Goal: Check status: Check status

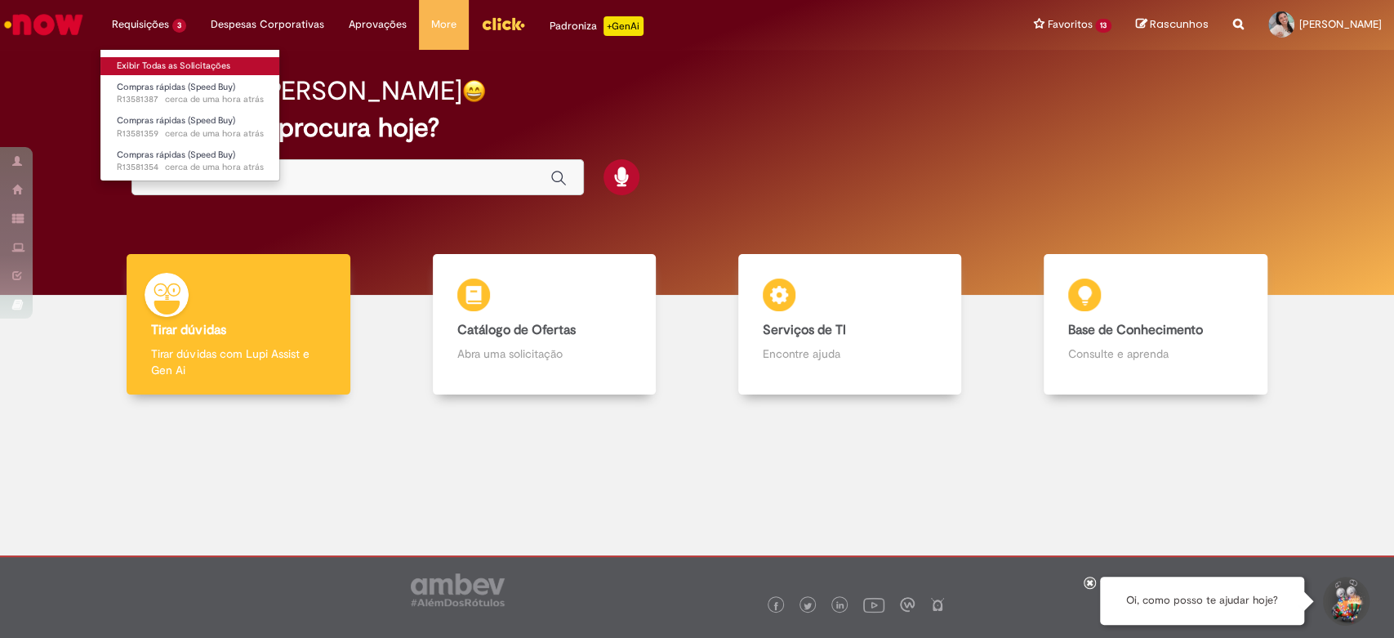
click at [154, 57] on link "Exibir Todas as Solicitações" at bounding box center [190, 66] width 180 height 18
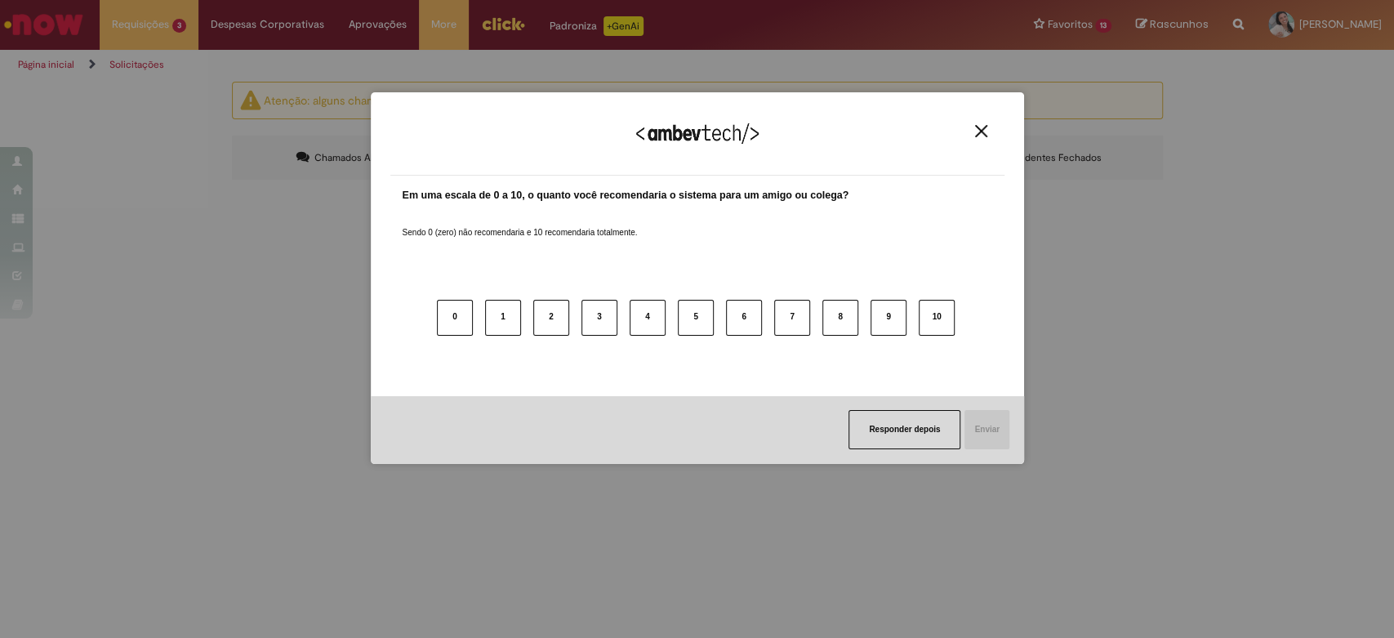
click at [983, 128] on img "Close" at bounding box center [981, 131] width 12 height 12
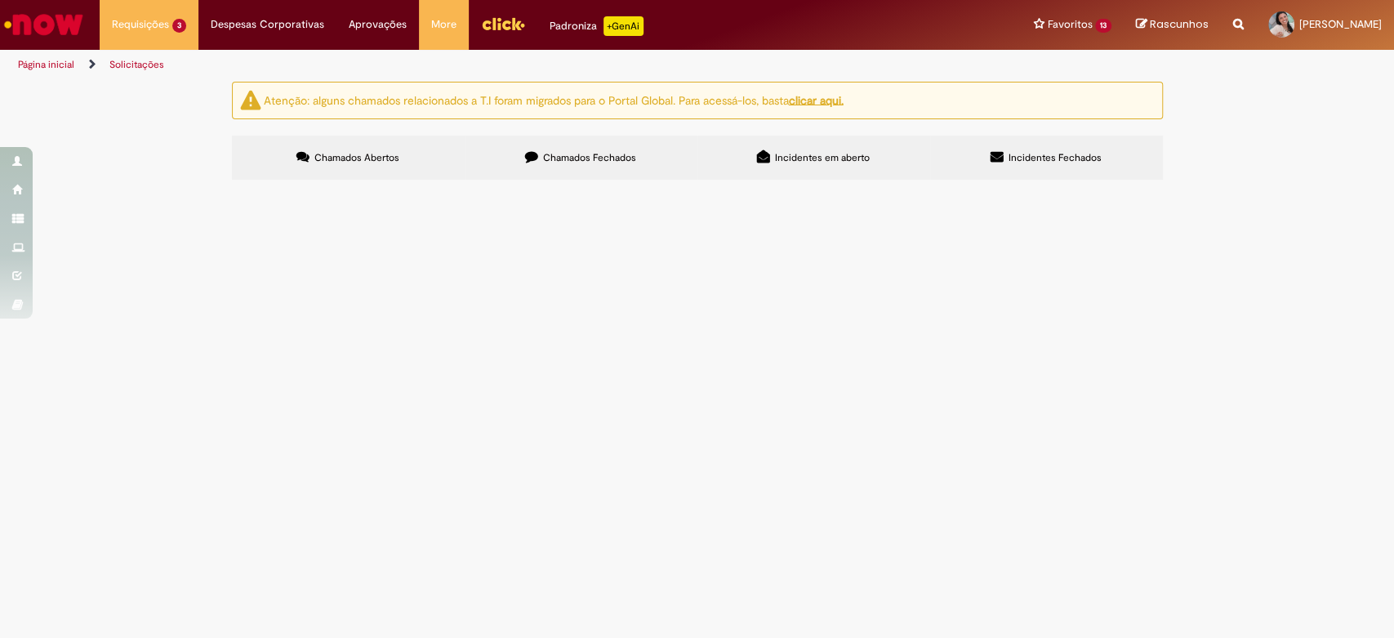
click at [0, 0] on span "R13581359" at bounding box center [0, 0] width 0 height 0
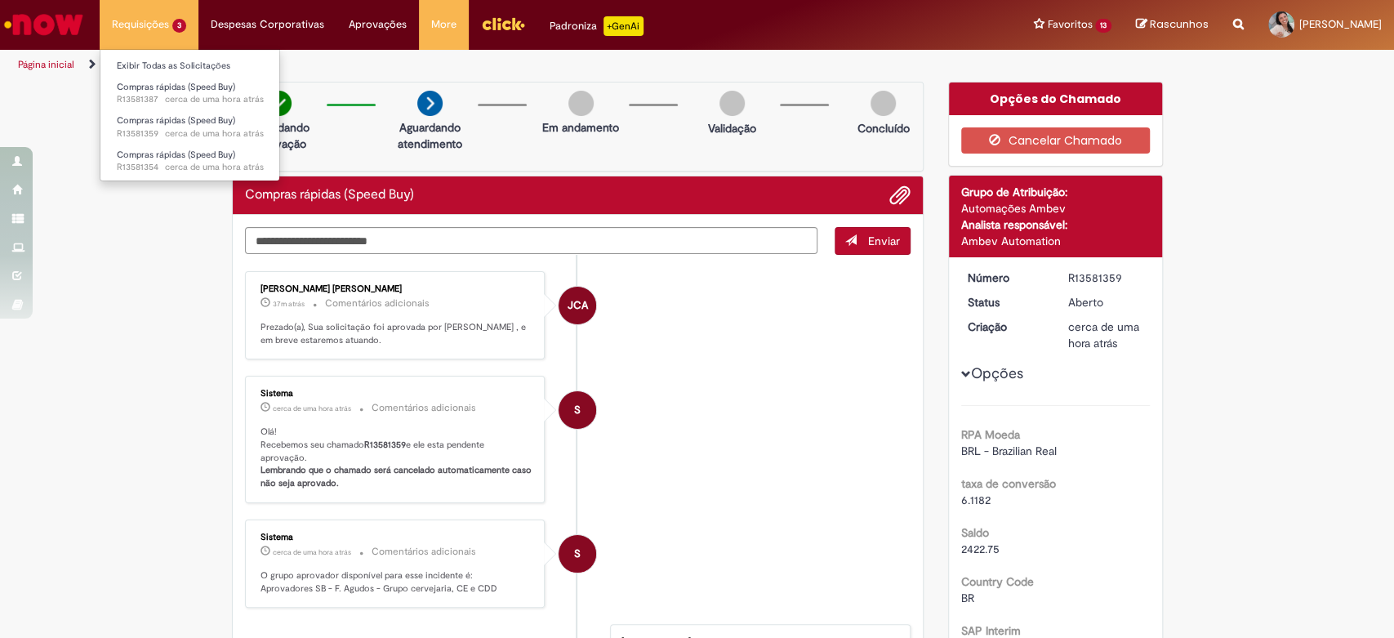
click at [121, 24] on li "Requisições 3 Exibir Todas as Solicitações Compras rápidas (Speed Buy) cerca de…" at bounding box center [149, 24] width 99 height 49
click at [131, 59] on link "Exibir Todas as Solicitações" at bounding box center [190, 66] width 180 height 18
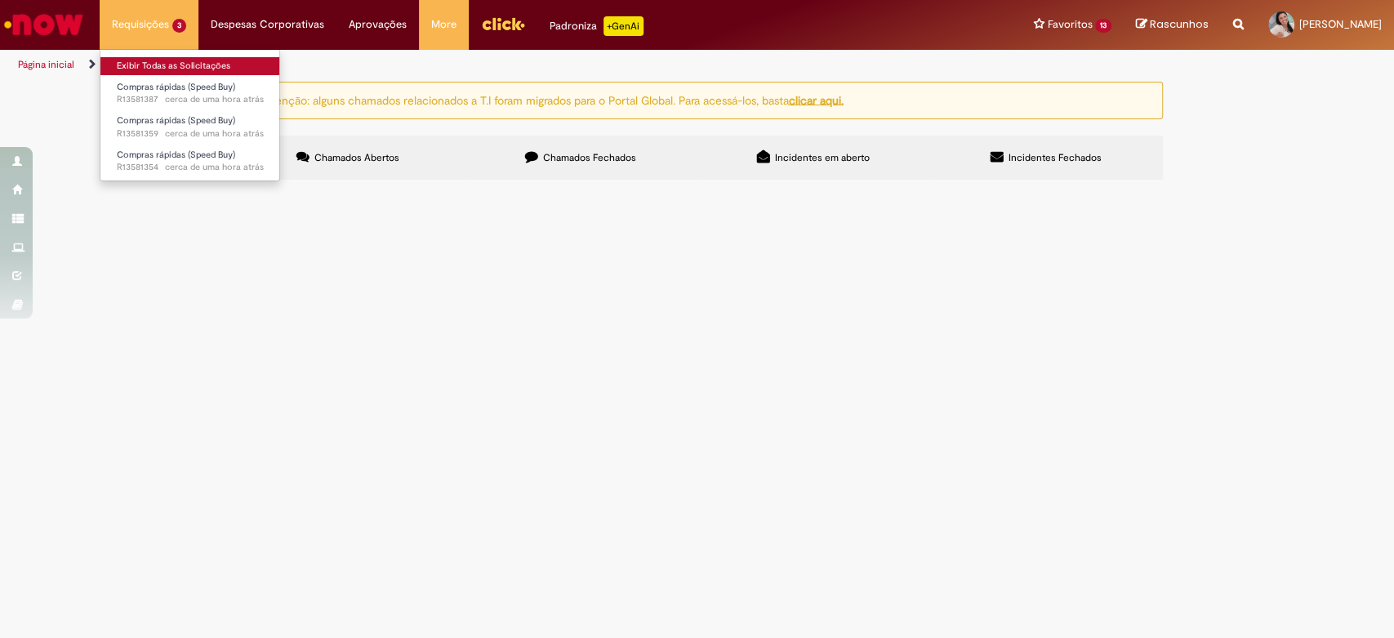
click at [153, 63] on link "Exibir Todas as Solicitações" at bounding box center [190, 66] width 180 height 18
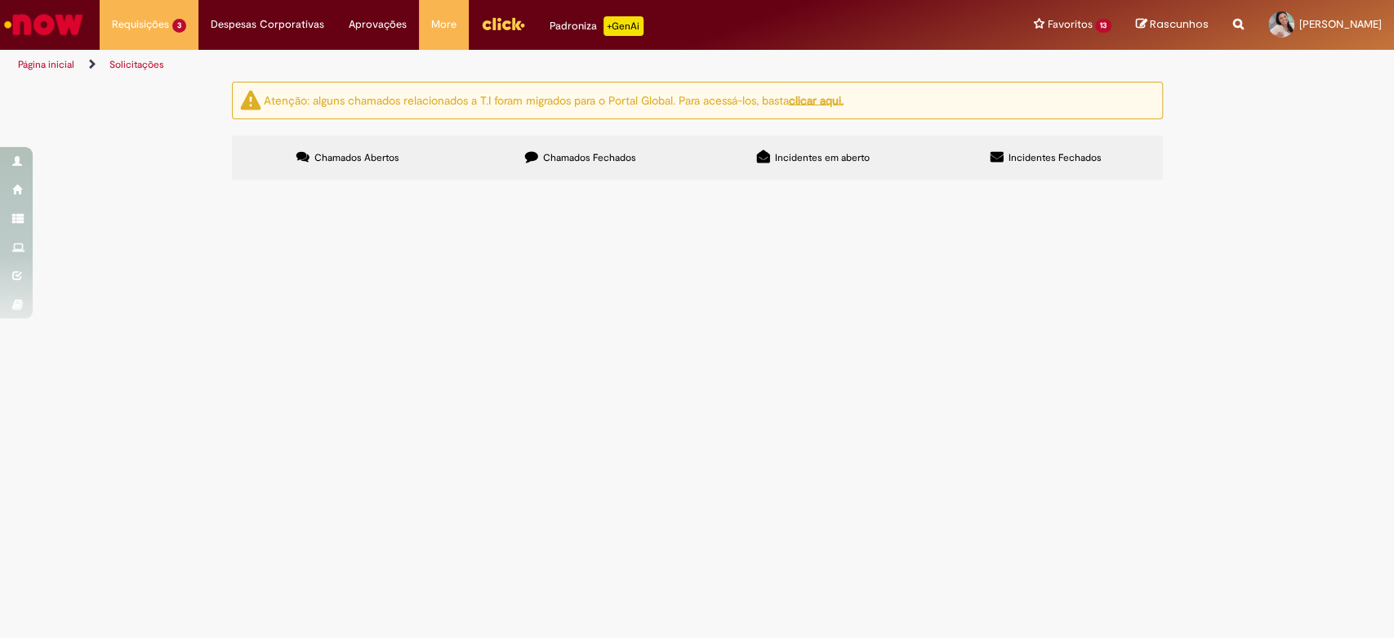
click at [0, 0] on span "R13581359" at bounding box center [0, 0] width 0 height 0
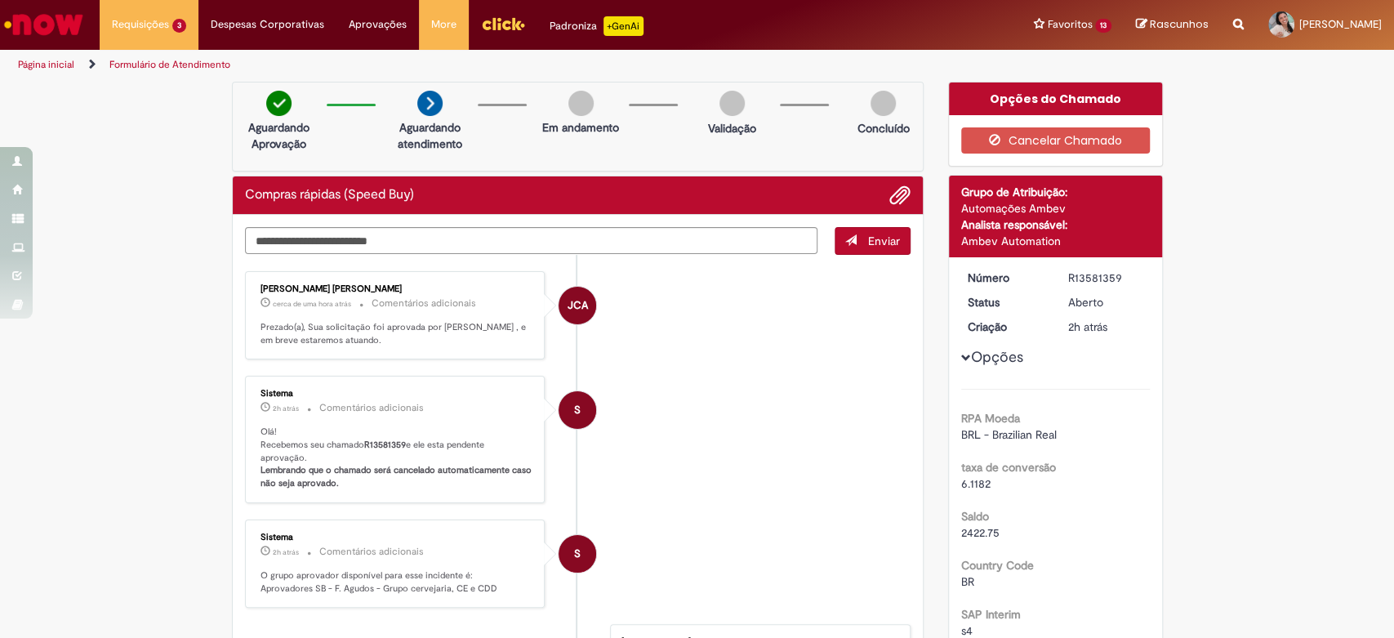
click at [797, 71] on ul "Página inicial Formulário de Atendimento" at bounding box center [464, 65] width 905 height 30
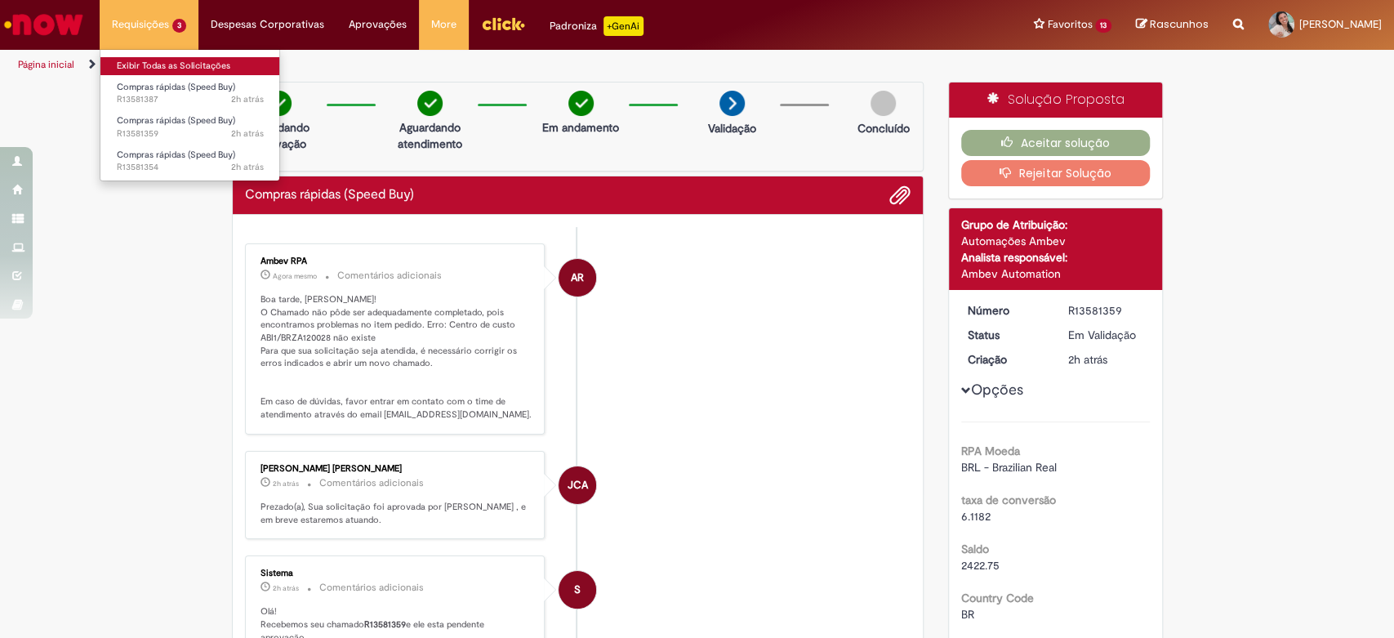
click at [140, 64] on link "Exibir Todas as Solicitações" at bounding box center [190, 66] width 180 height 18
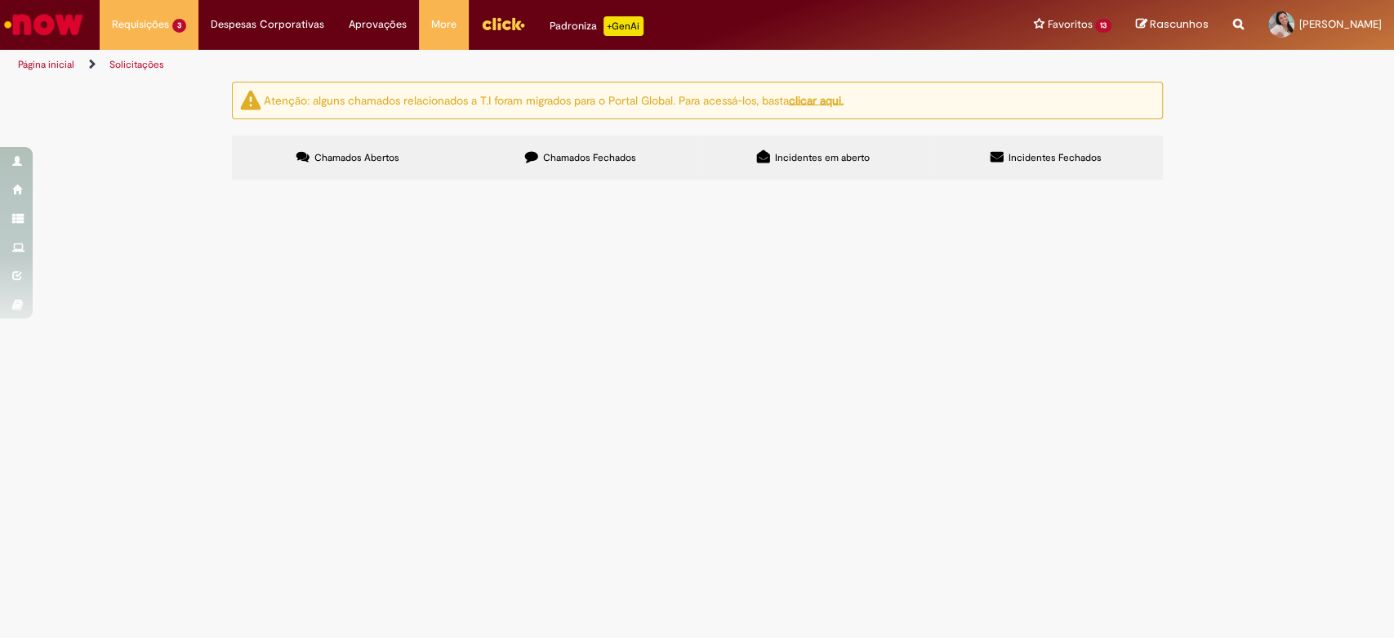
click at [0, 0] on span "Compras rápidas (Speed Buy)" at bounding box center [0, 0] width 0 height 0
click at [0, 0] on span "R13581359" at bounding box center [0, 0] width 0 height 0
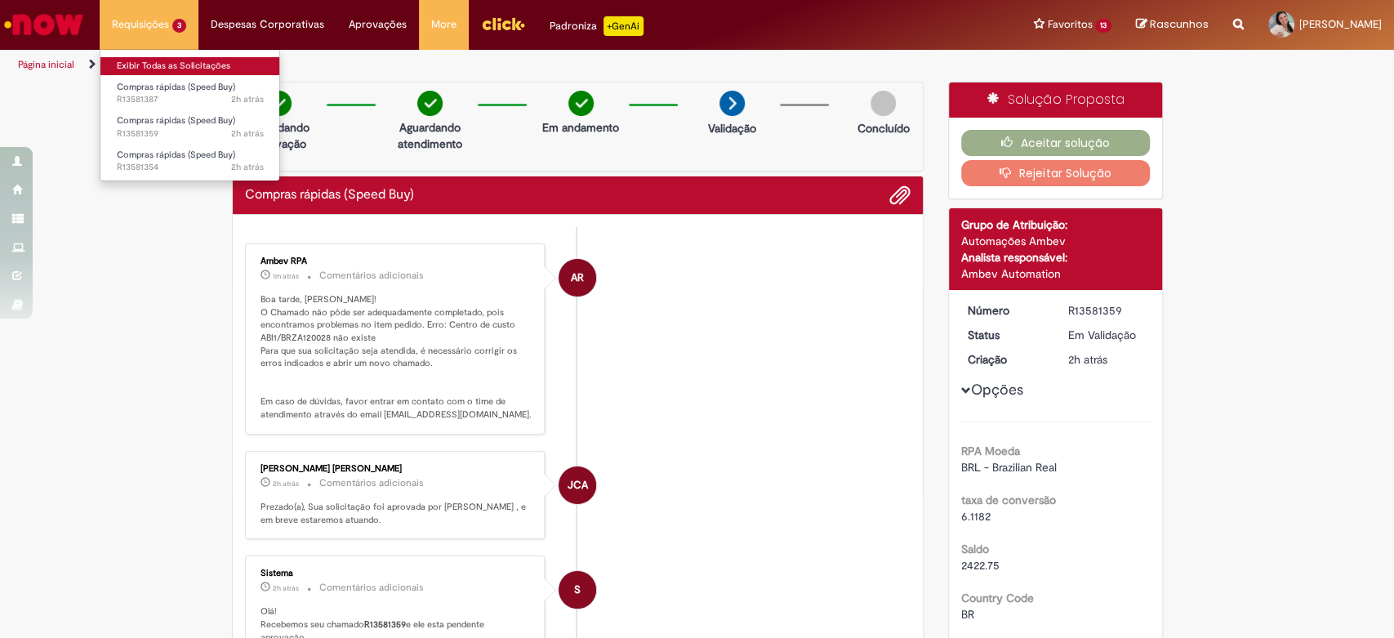
click at [138, 62] on link "Exibir Todas as Solicitações" at bounding box center [190, 66] width 180 height 18
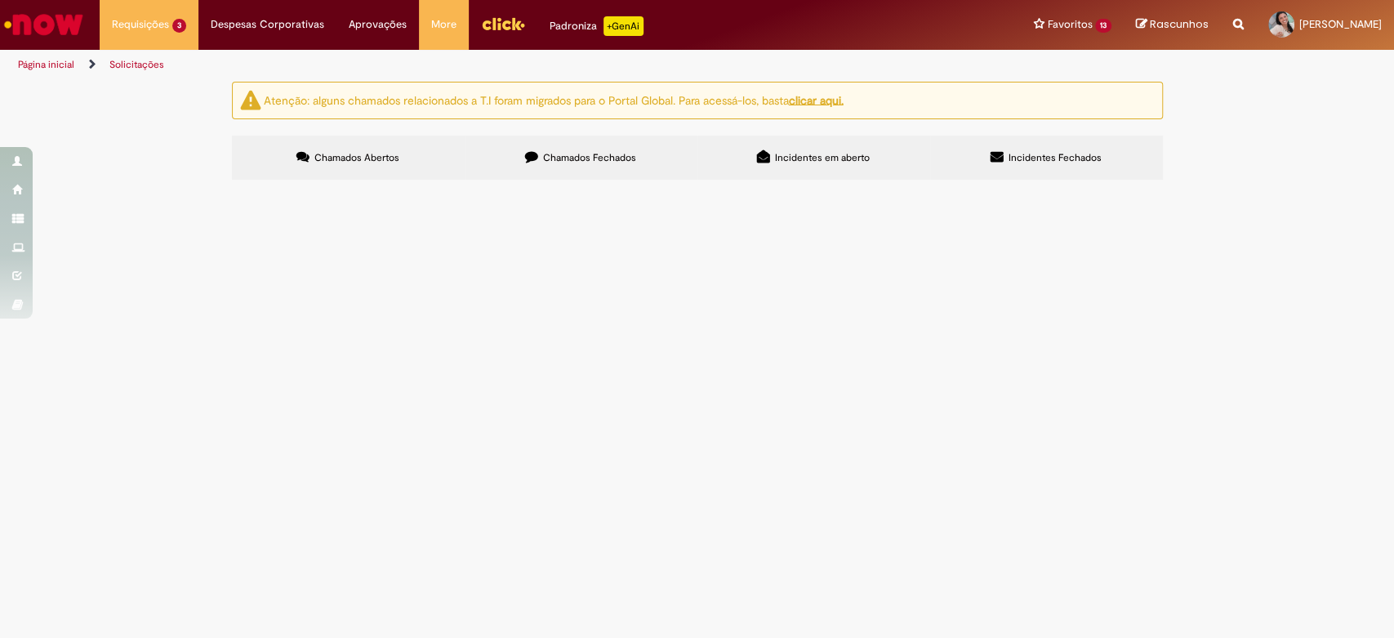
click at [0, 0] on span "R13581354" at bounding box center [0, 0] width 0 height 0
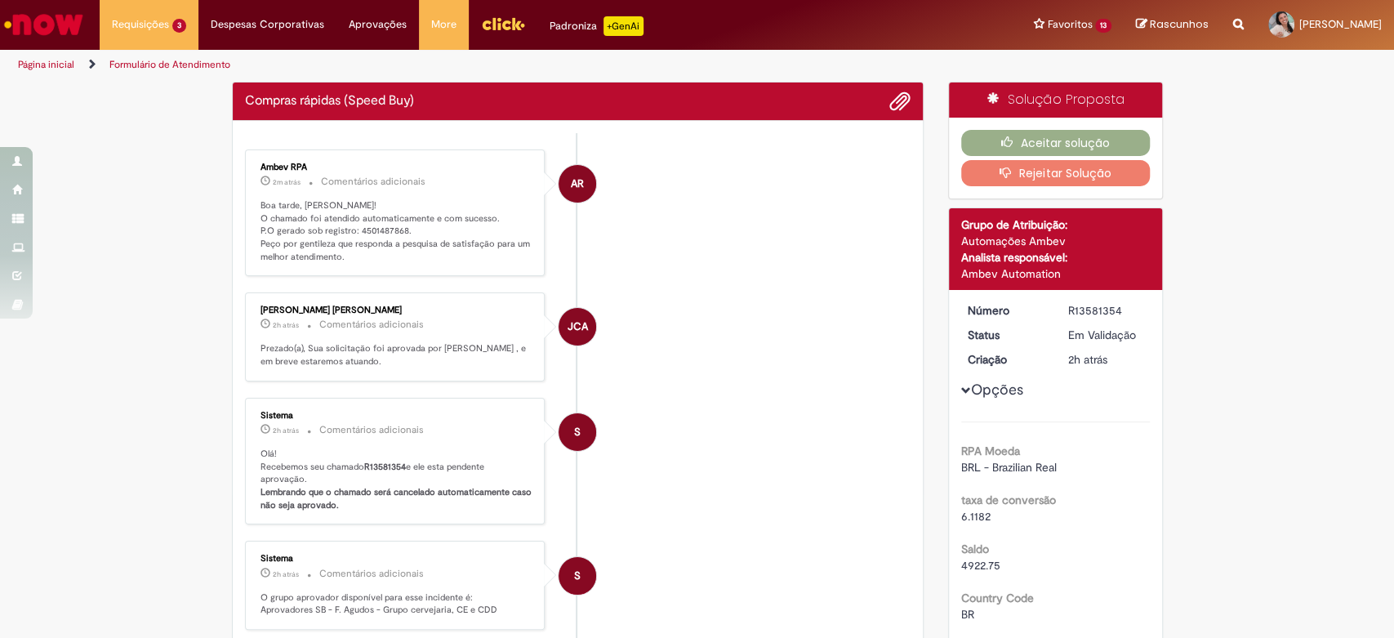
click at [366, 233] on p "Boa tarde, [PERSON_NAME]! O chamado foi atendido automaticamente e com sucesso.…" at bounding box center [396, 231] width 272 height 64
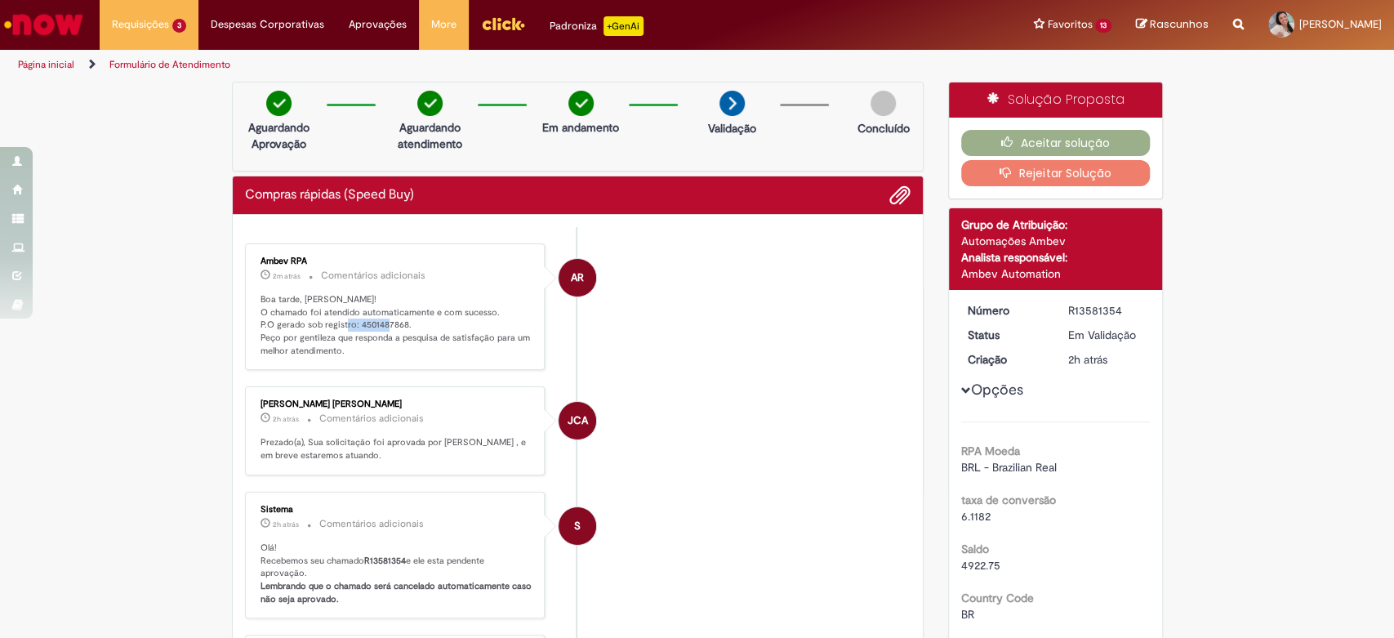
copy p "4501487868"
click at [372, 322] on p "Boa tarde, [PERSON_NAME]! O chamado foi atendido automaticamente e com sucesso.…" at bounding box center [396, 325] width 272 height 64
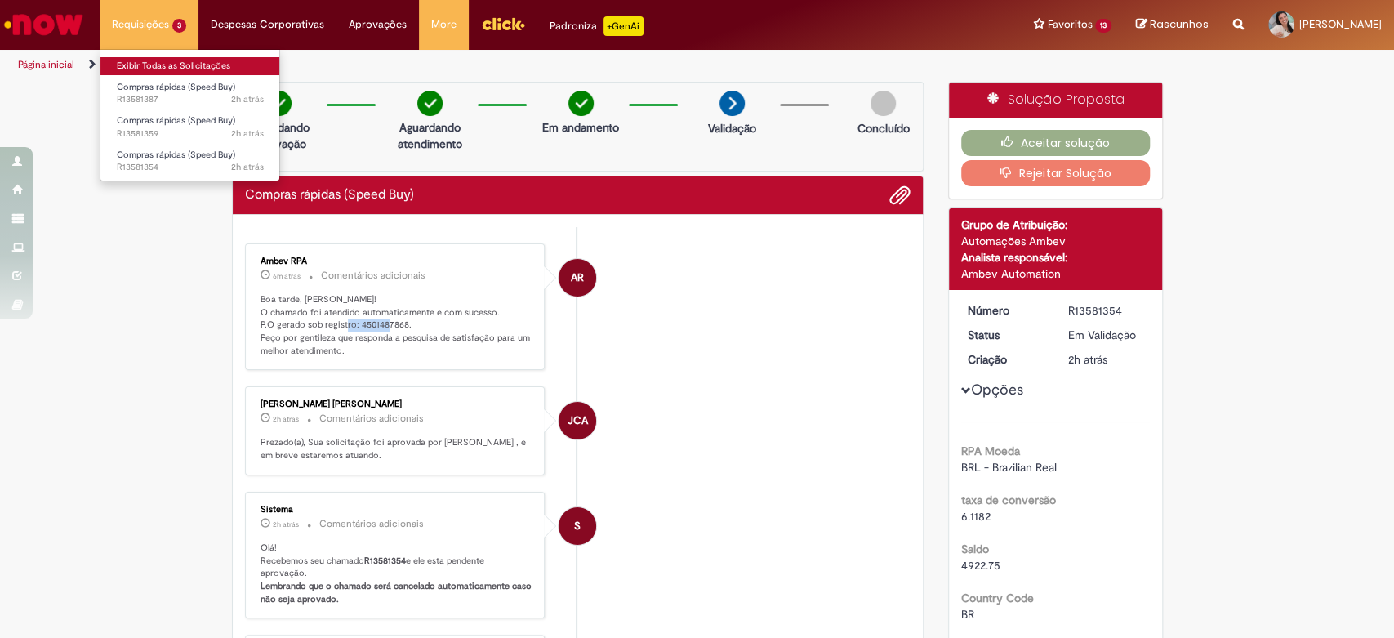
click at [150, 57] on link "Exibir Todas as Solicitações" at bounding box center [190, 66] width 180 height 18
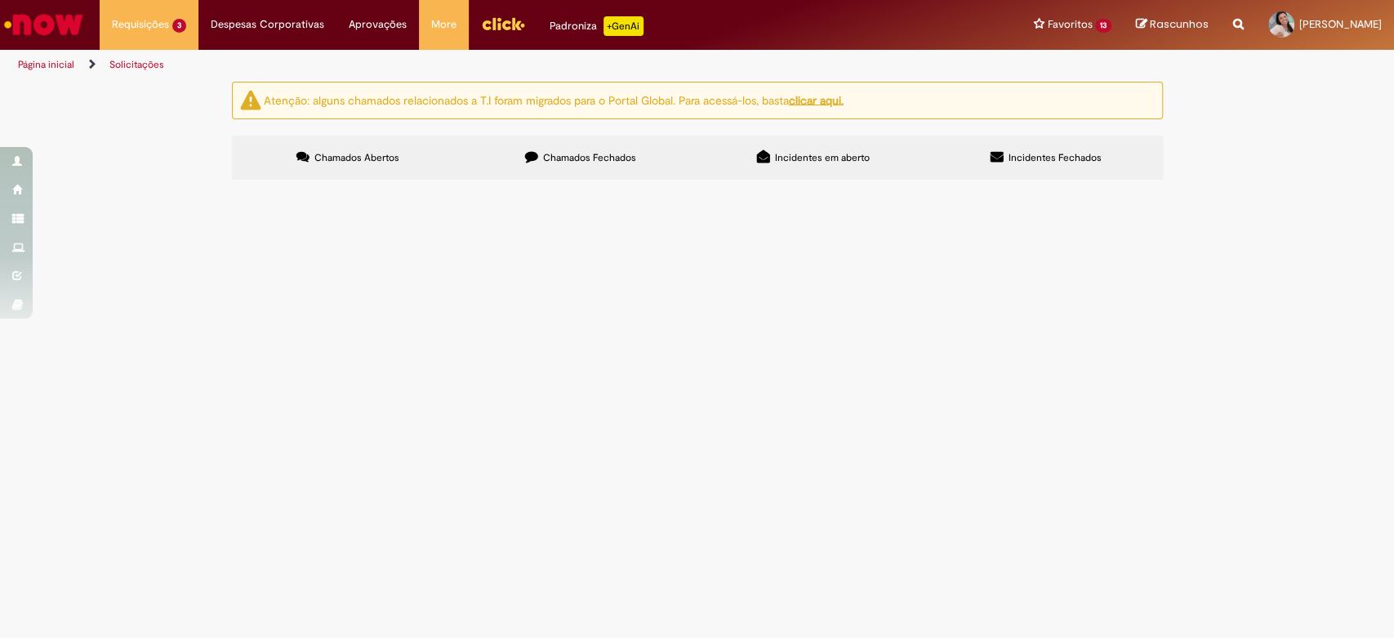
click at [0, 0] on span "Compras rápidas (Speed Buy)" at bounding box center [0, 0] width 0 height 0
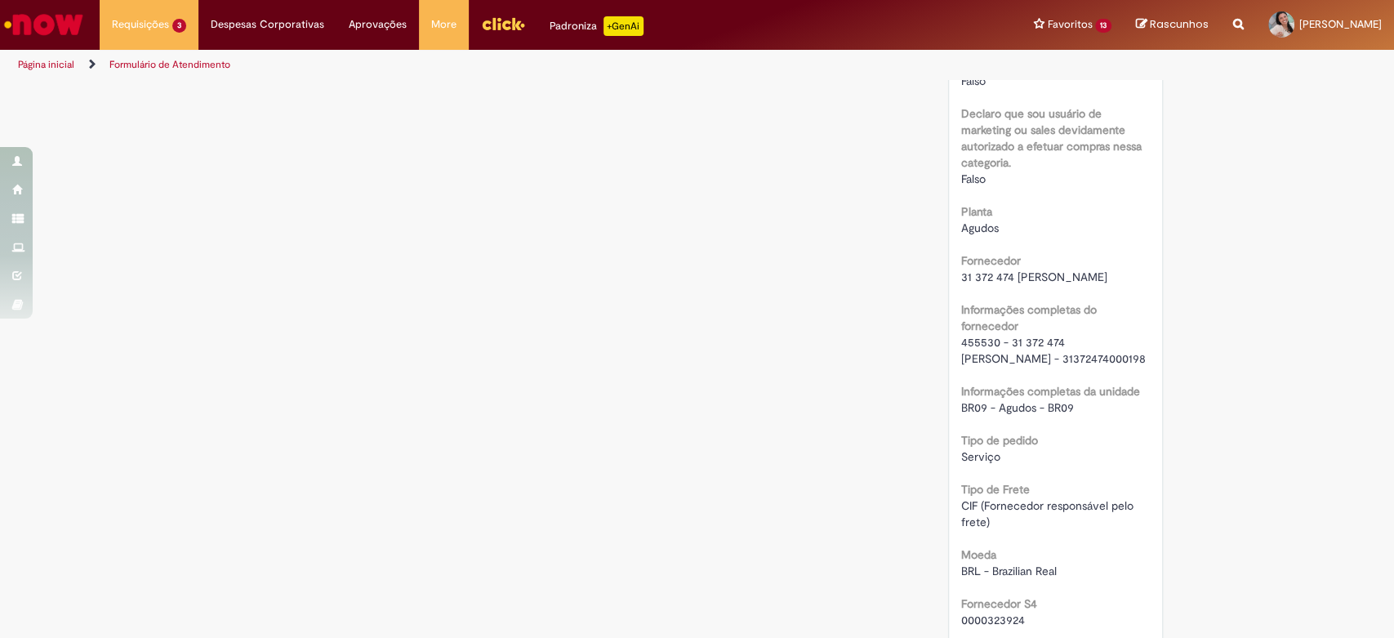
scroll to position [1451, 0]
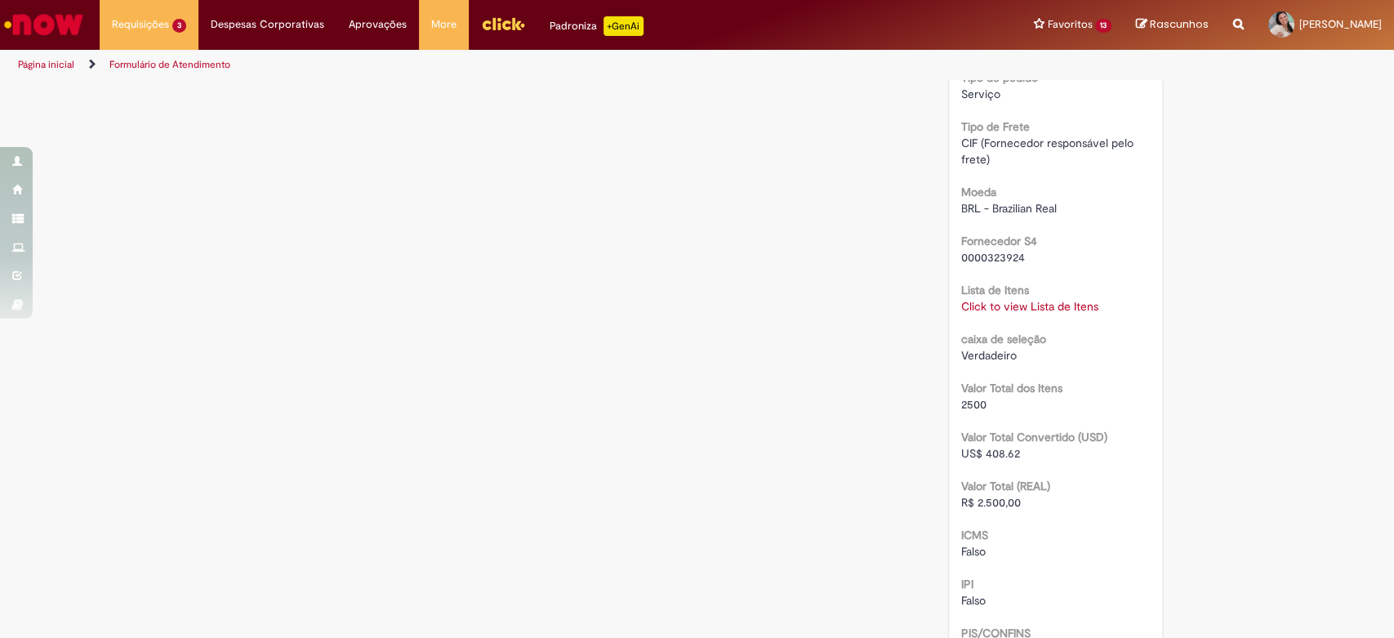
click at [1004, 313] on link "Click to view Lista de Itens" at bounding box center [1029, 306] width 137 height 15
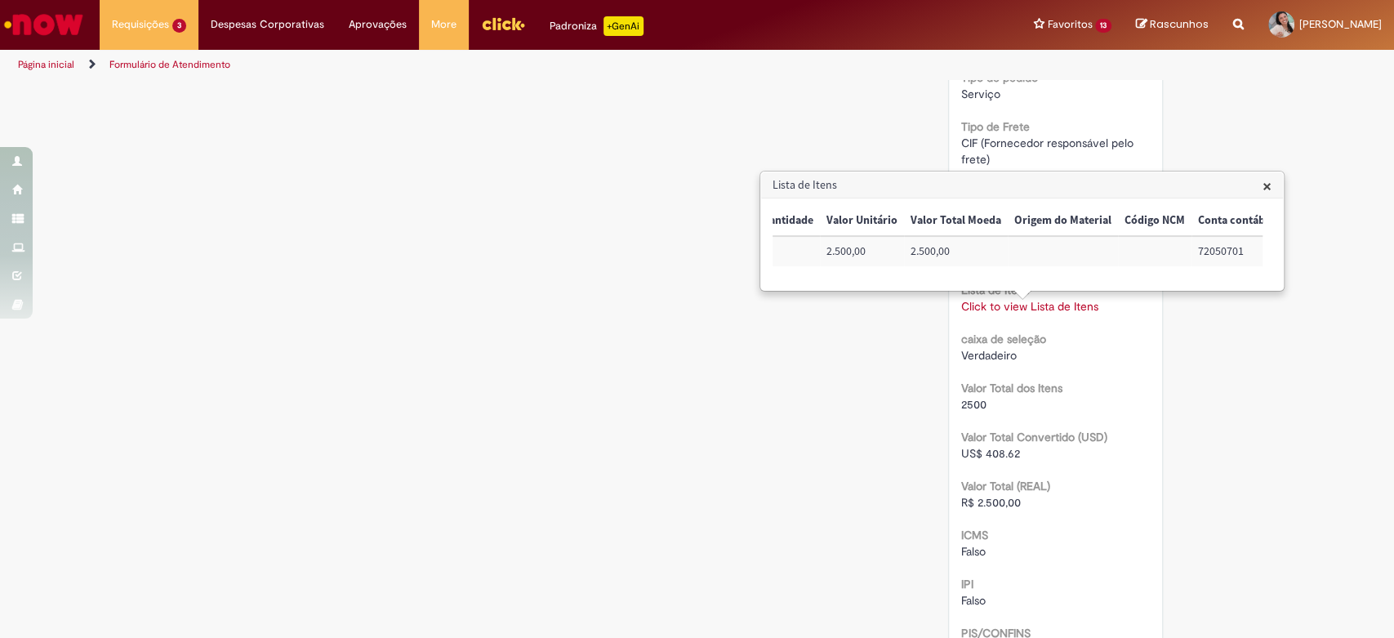
scroll to position [0, 664]
click at [1172, 253] on td "BRZA120028" at bounding box center [1219, 251] width 104 height 30
copy td "BRZA120028"
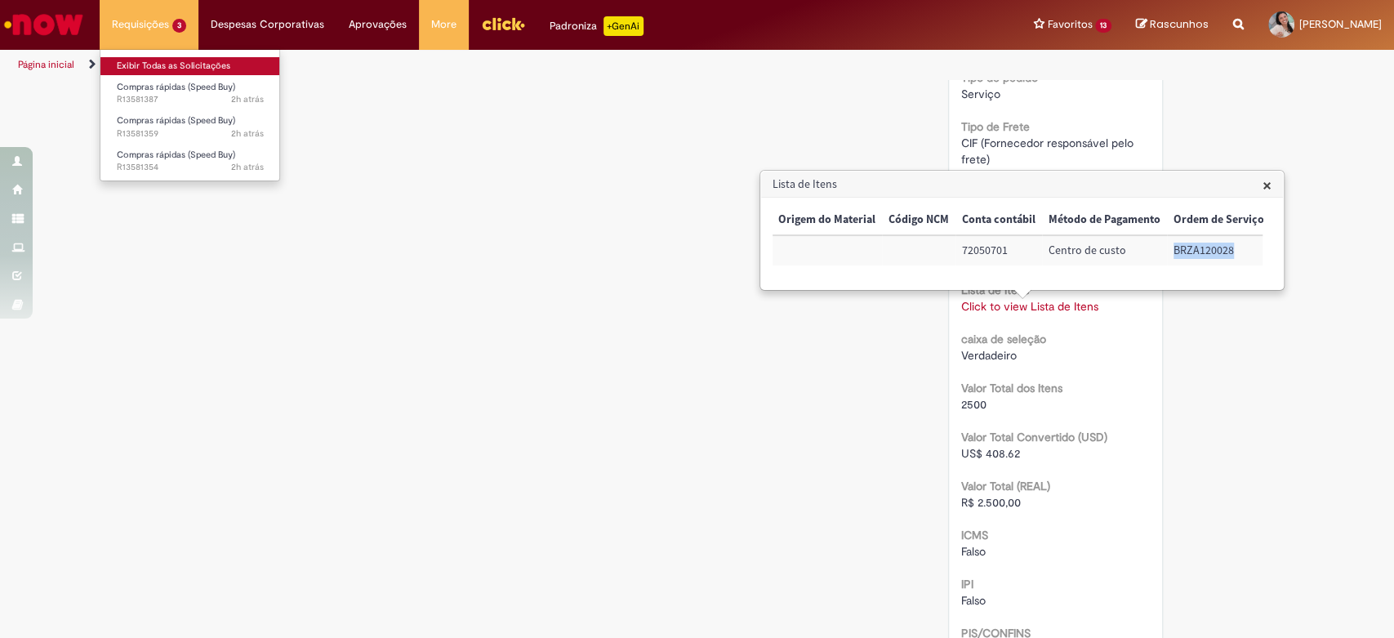
click at [154, 62] on link "Exibir Todas as Solicitações" at bounding box center [190, 66] width 180 height 18
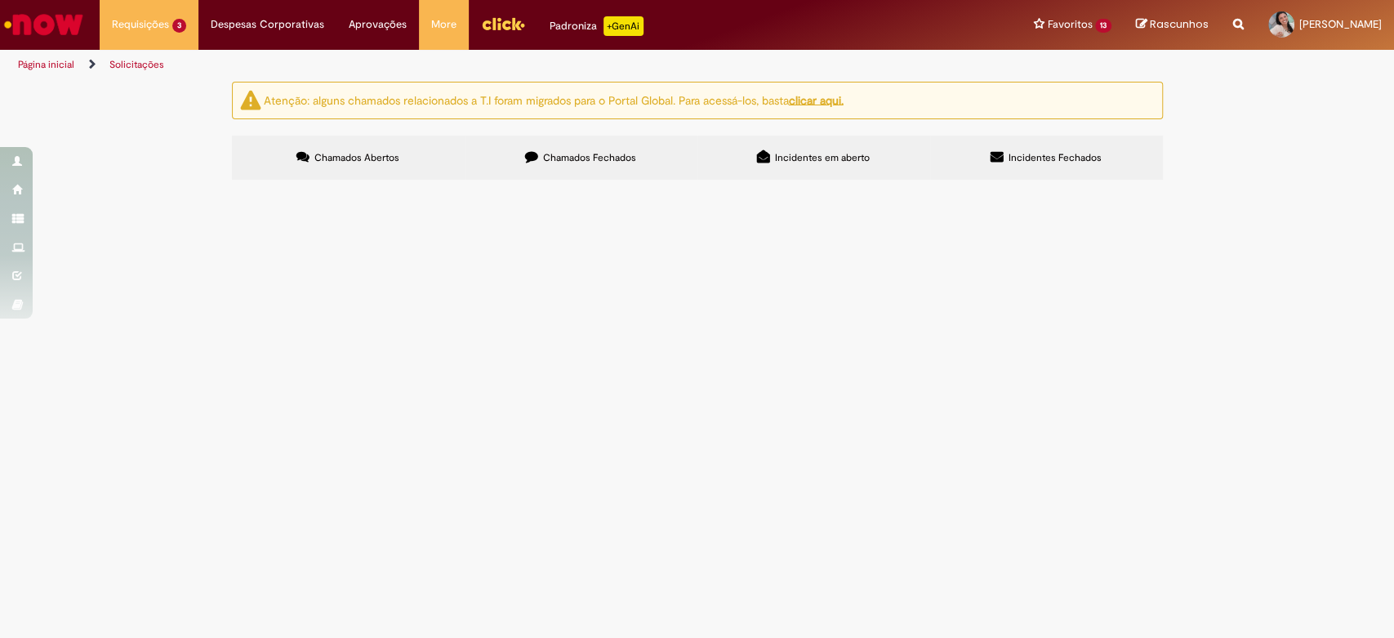
click at [0, 0] on span "R13581387" at bounding box center [0, 0] width 0 height 0
click at [268, 287] on main "Solicitações Atenção: alguns chamados relacionados a T.I foram migrados para o …" at bounding box center [697, 359] width 1394 height 557
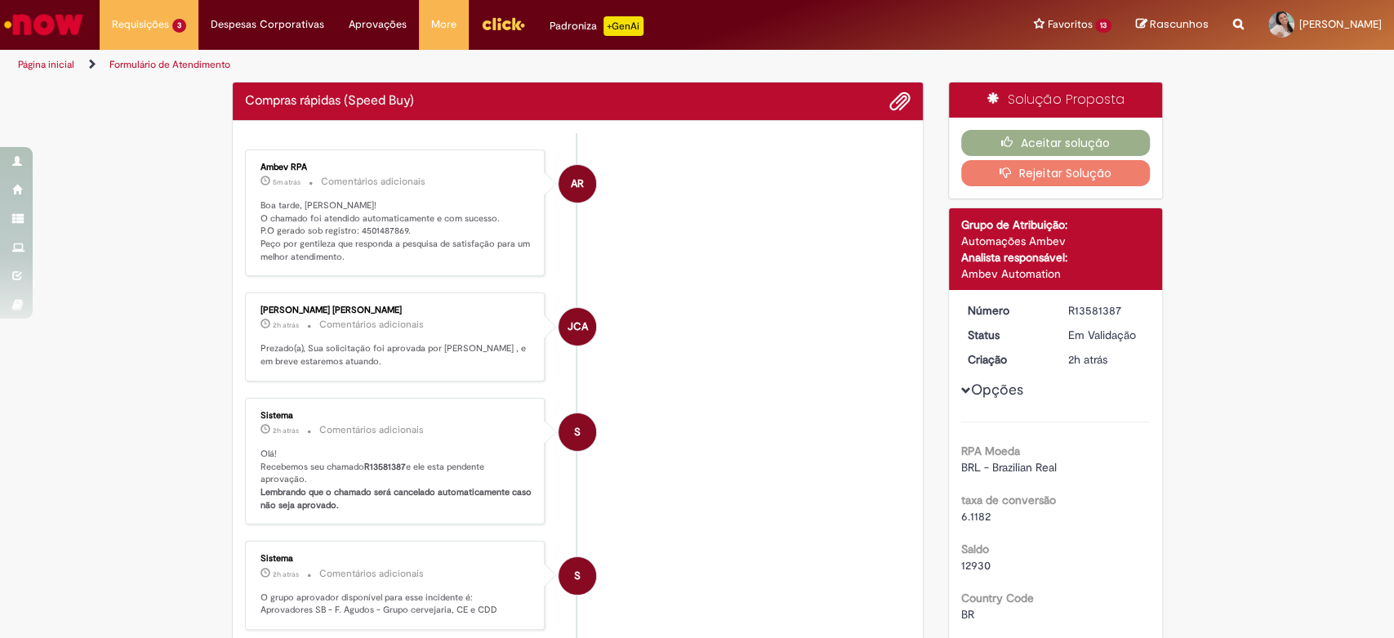
click at [387, 225] on p "Boa tarde, [PERSON_NAME]! O chamado foi atendido automaticamente e com sucesso.…" at bounding box center [396, 231] width 272 height 64
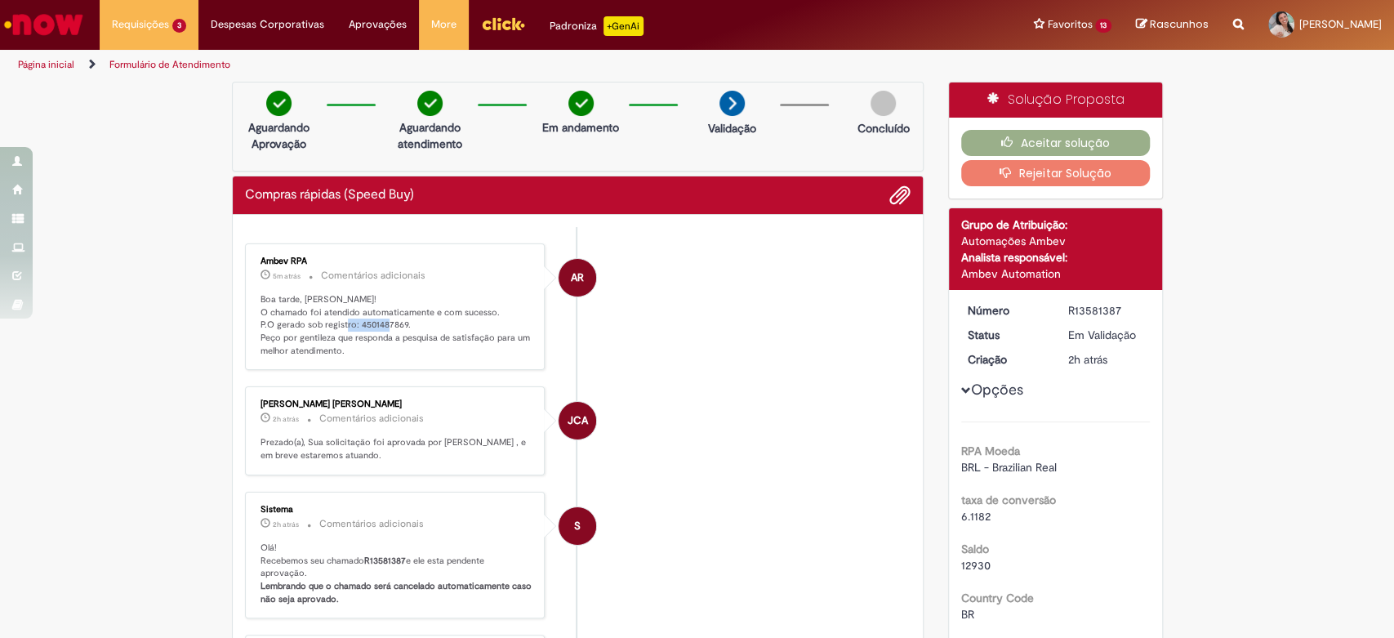
copy p "4501487869"
click at [368, 325] on p "Boa tarde, [PERSON_NAME]! O chamado foi atendido automaticamente e com sucesso.…" at bounding box center [396, 325] width 272 height 64
click at [1055, 141] on button "Aceitar solução" at bounding box center [1055, 143] width 189 height 26
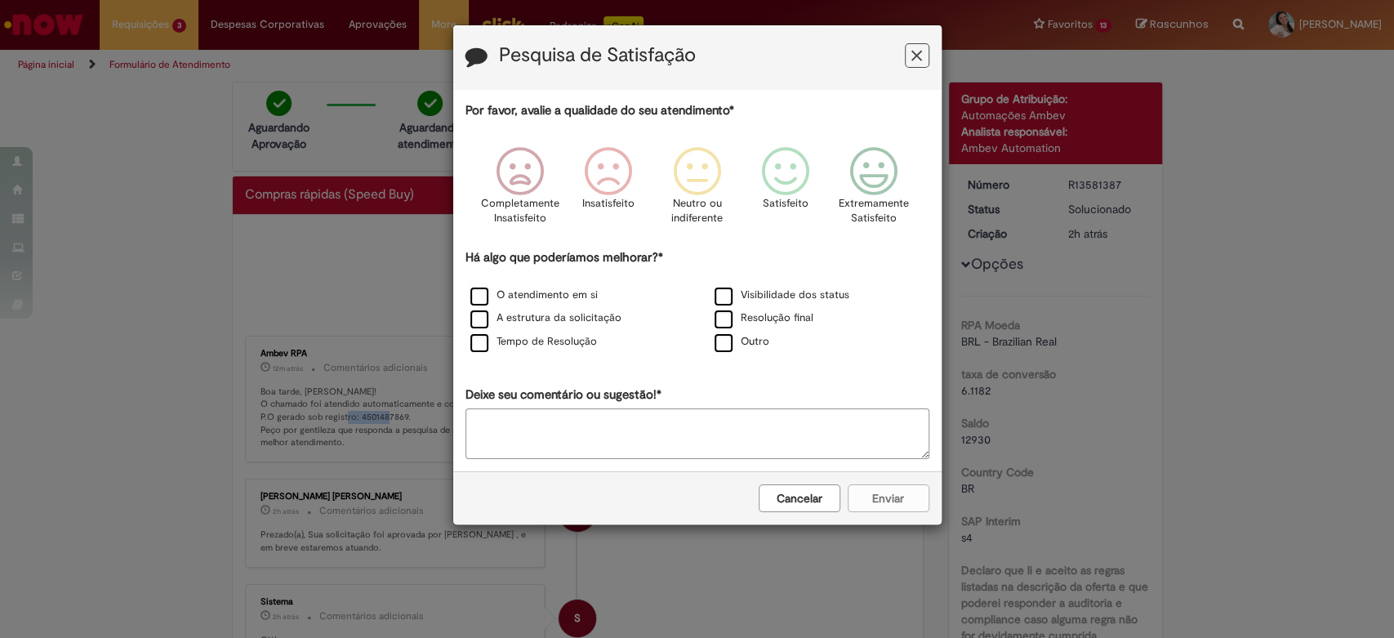
click at [906, 66] on button "Feedback" at bounding box center [917, 55] width 24 height 24
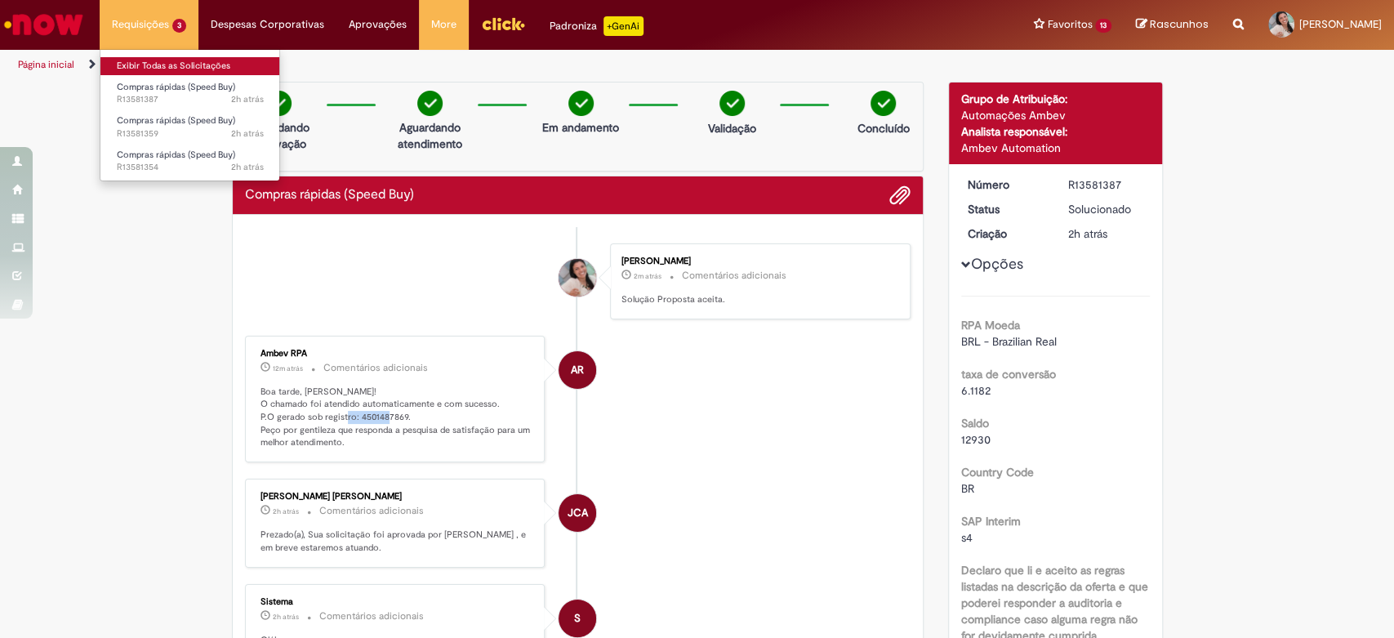
click at [149, 73] on link "Exibir Todas as Solicitações" at bounding box center [190, 66] width 180 height 18
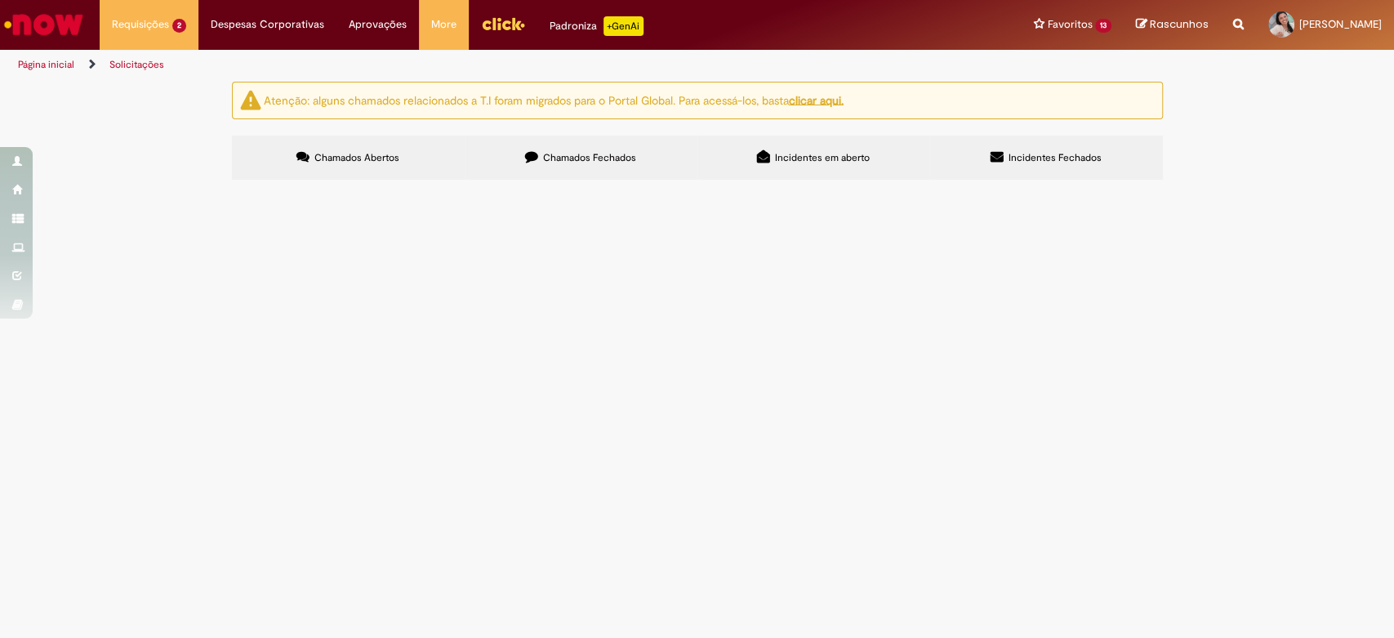
click at [0, 0] on span "R13581359" at bounding box center [0, 0] width 0 height 0
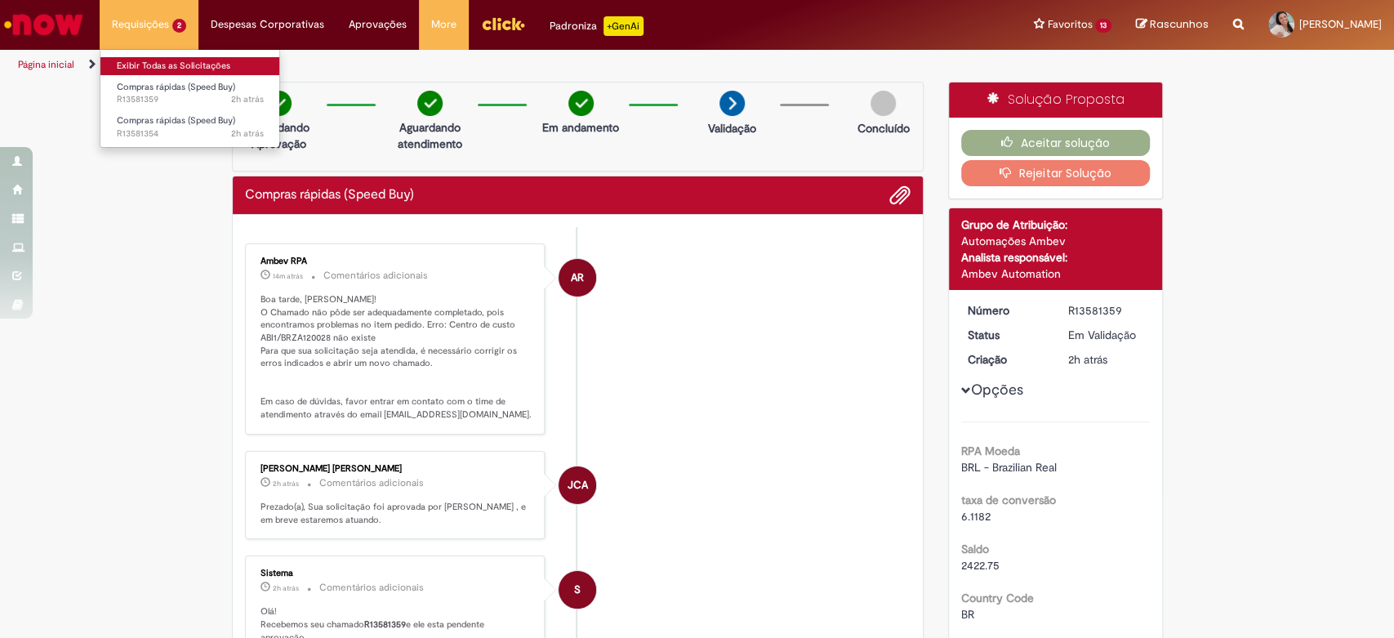
click at [144, 64] on link "Exibir Todas as Solicitações" at bounding box center [190, 66] width 180 height 18
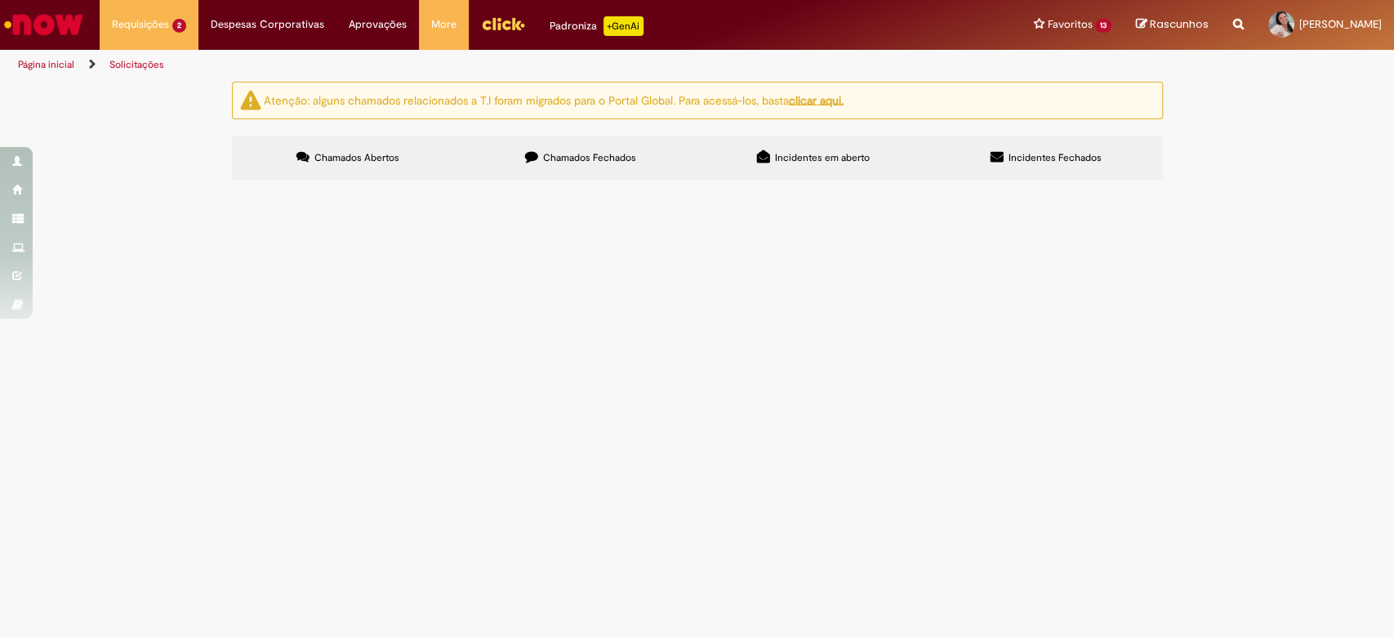
click at [0, 0] on span "R13581354" at bounding box center [0, 0] width 0 height 0
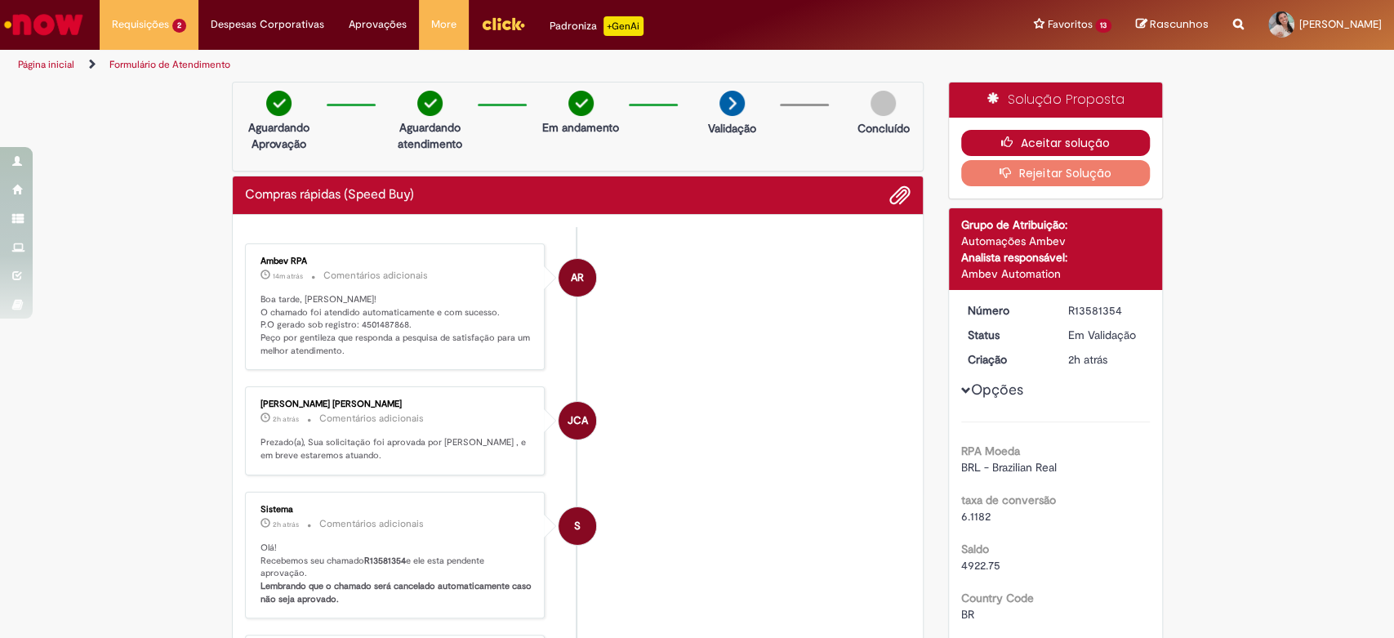
click at [1056, 139] on button "Aceitar solução" at bounding box center [1055, 143] width 189 height 26
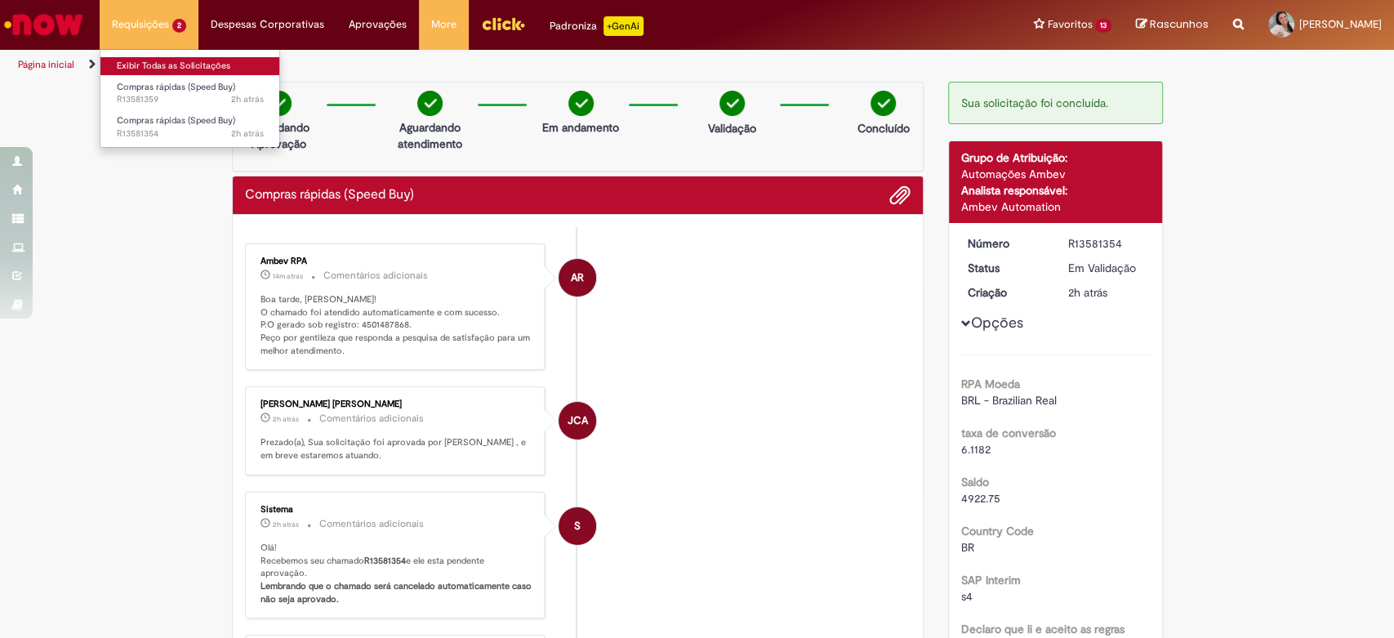
click at [146, 68] on link "Exibir Todas as Solicitações" at bounding box center [190, 66] width 180 height 18
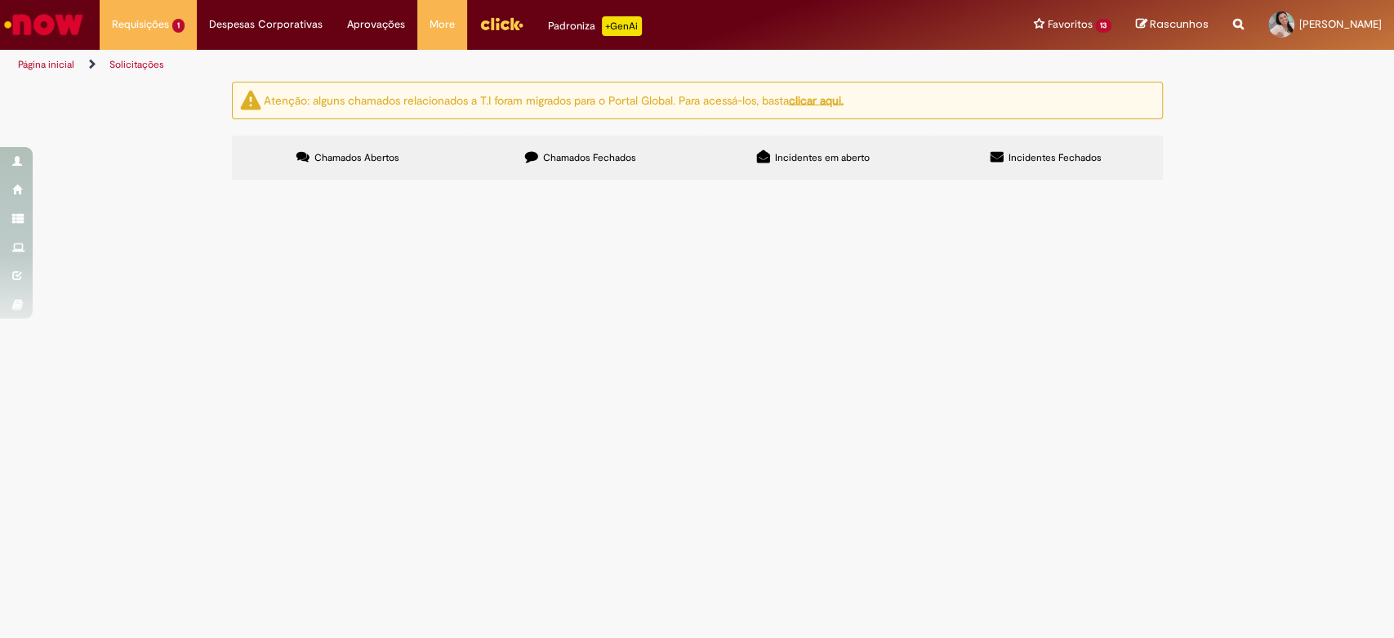
click at [1349, 185] on div "Atenção: alguns chamados relacionados a T.I foram migrados para o Portal Global…" at bounding box center [697, 133] width 1394 height 103
click at [0, 0] on span "R13581359" at bounding box center [0, 0] width 0 height 0
